Goal: Navigation & Orientation: Understand site structure

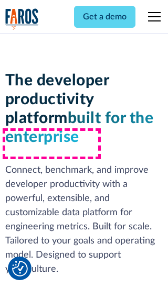
scroll to position [158, 0]
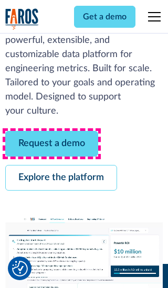
click at [51, 144] on link "Request a demo" at bounding box center [51, 144] width 93 height 26
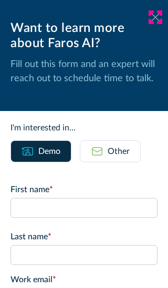
click at [155, 17] on icon at bounding box center [155, 17] width 8 height 8
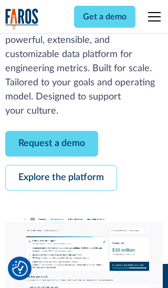
scroll to position [192, 0]
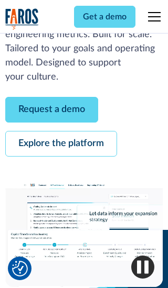
click at [61, 144] on link "Explore the platform" at bounding box center [61, 144] width 112 height 26
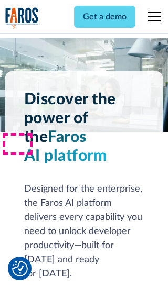
scroll to position [7873, 0]
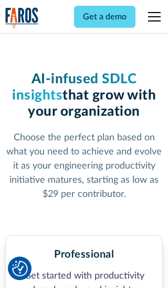
scroll to position [1628, 0]
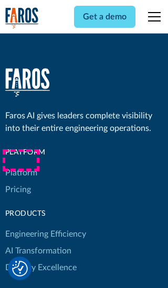
click at [20, 164] on link "Platform" at bounding box center [21, 172] width 32 height 17
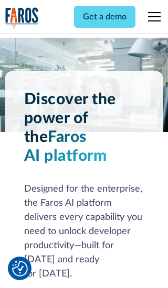
scroll to position [8210, 0]
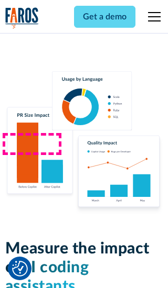
scroll to position [6480, 0]
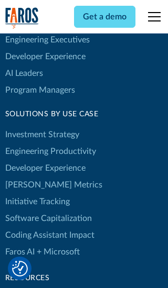
click at [31, 177] on link "[PERSON_NAME] Metrics" at bounding box center [53, 185] width 97 height 17
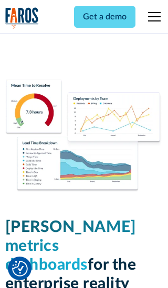
scroll to position [4591, 0]
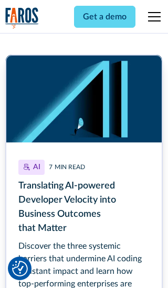
scroll to position [4738, 0]
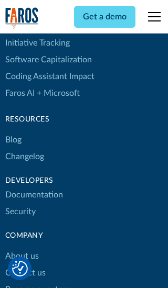
click at [24, 148] on link "Changelog" at bounding box center [24, 156] width 39 height 17
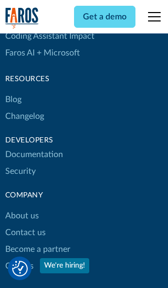
scroll to position [12658, 0]
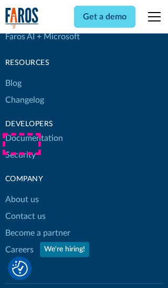
click at [21, 191] on link "About us" at bounding box center [22, 199] width 34 height 17
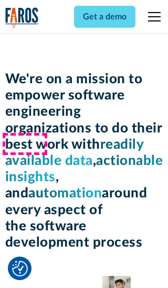
scroll to position [3601, 0]
